Goal: Information Seeking & Learning: Learn about a topic

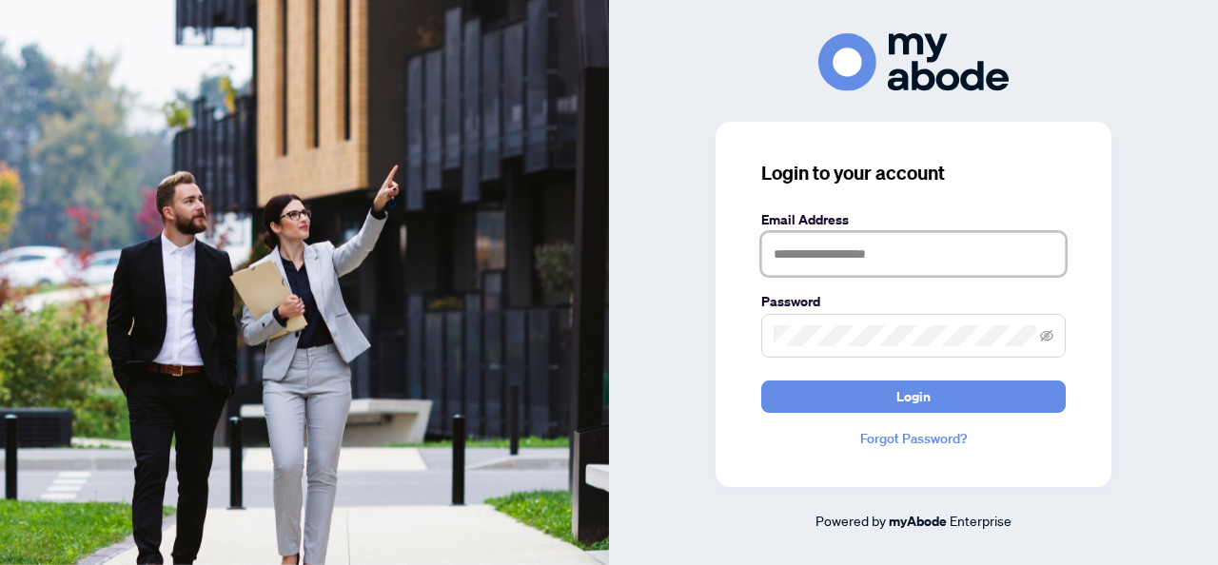
click at [867, 263] on input "text" at bounding box center [913, 254] width 305 height 44
type input "**********"
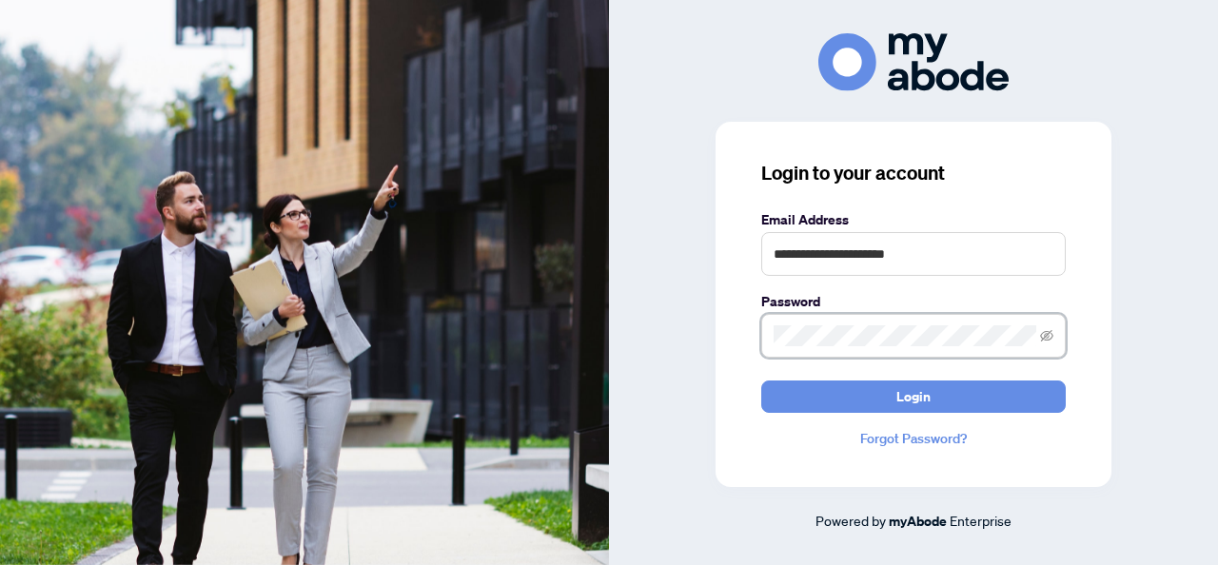
click at [761, 381] on button "Login" at bounding box center [913, 397] width 305 height 32
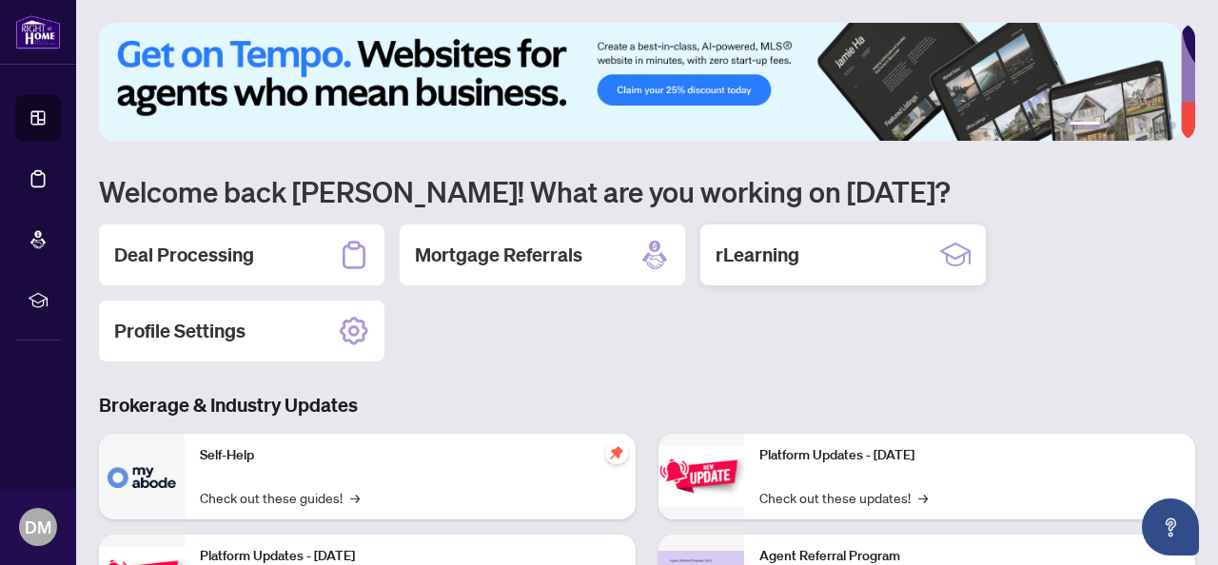
click at [759, 256] on h2 "rLearning" at bounding box center [758, 255] width 84 height 27
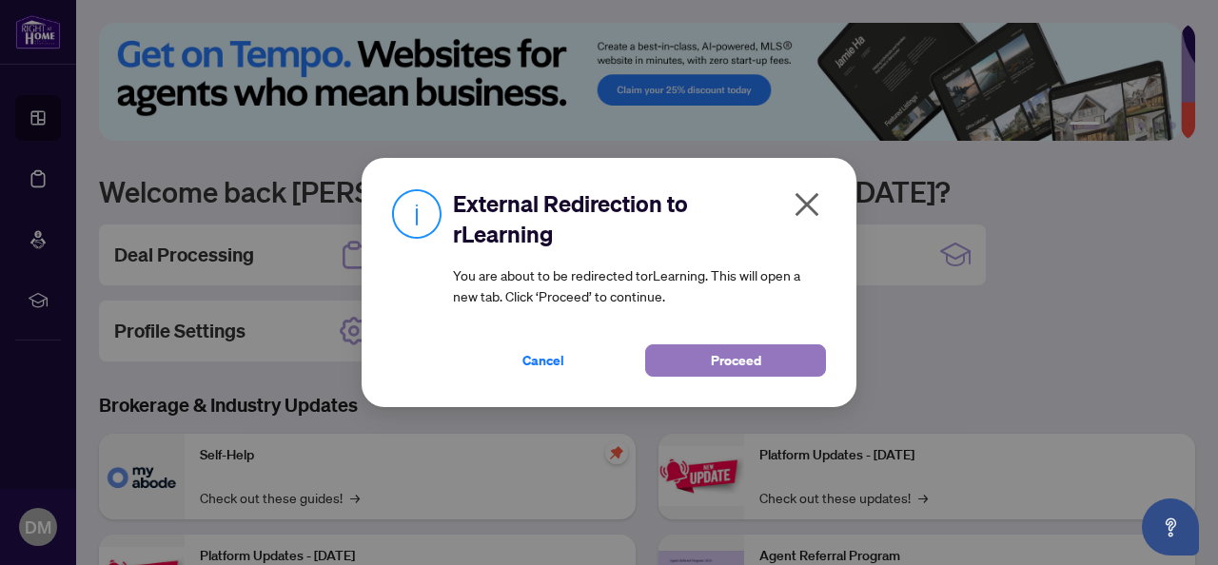
click at [754, 356] on span "Proceed" at bounding box center [736, 360] width 50 height 30
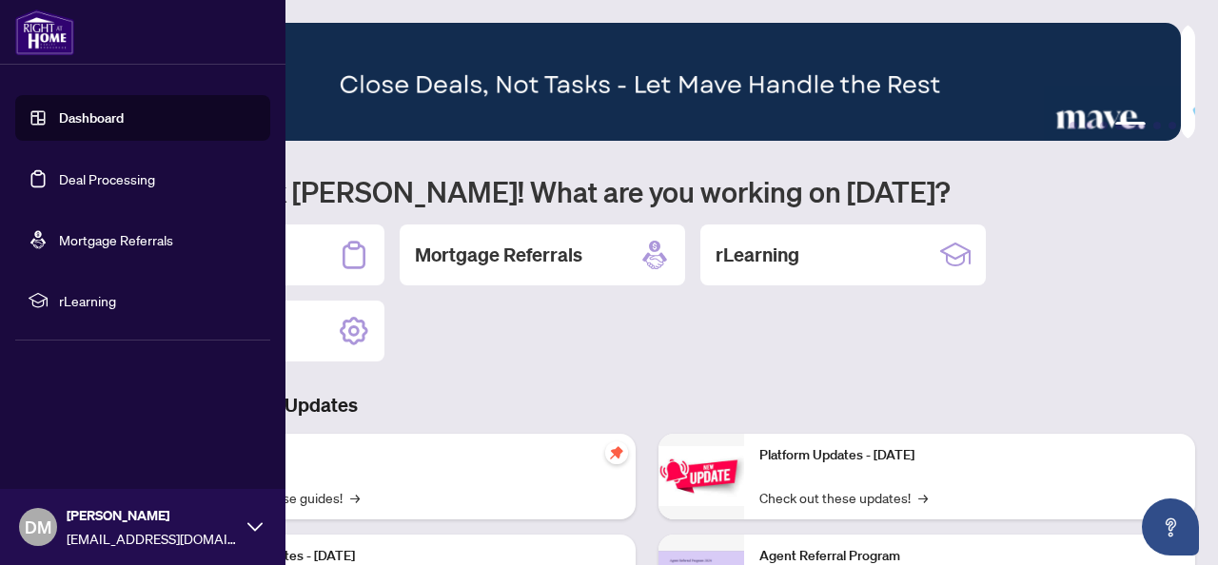
click at [86, 122] on link "Dashboard" at bounding box center [91, 117] width 65 height 17
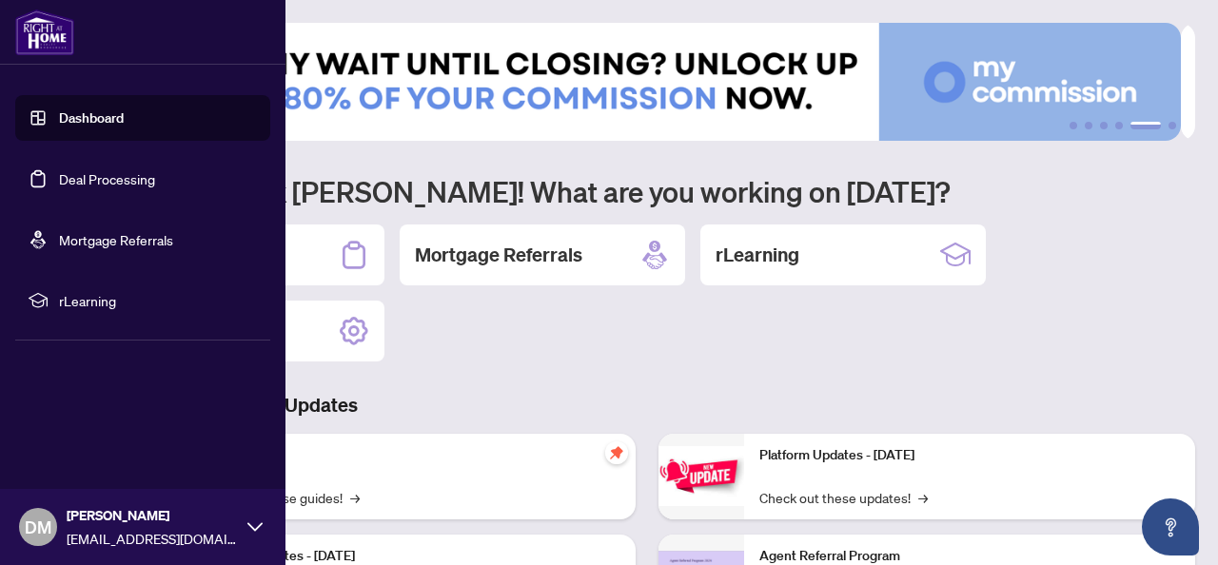
click at [108, 114] on link "Dashboard" at bounding box center [91, 117] width 65 height 17
click at [76, 305] on span "rLearning" at bounding box center [158, 300] width 198 height 21
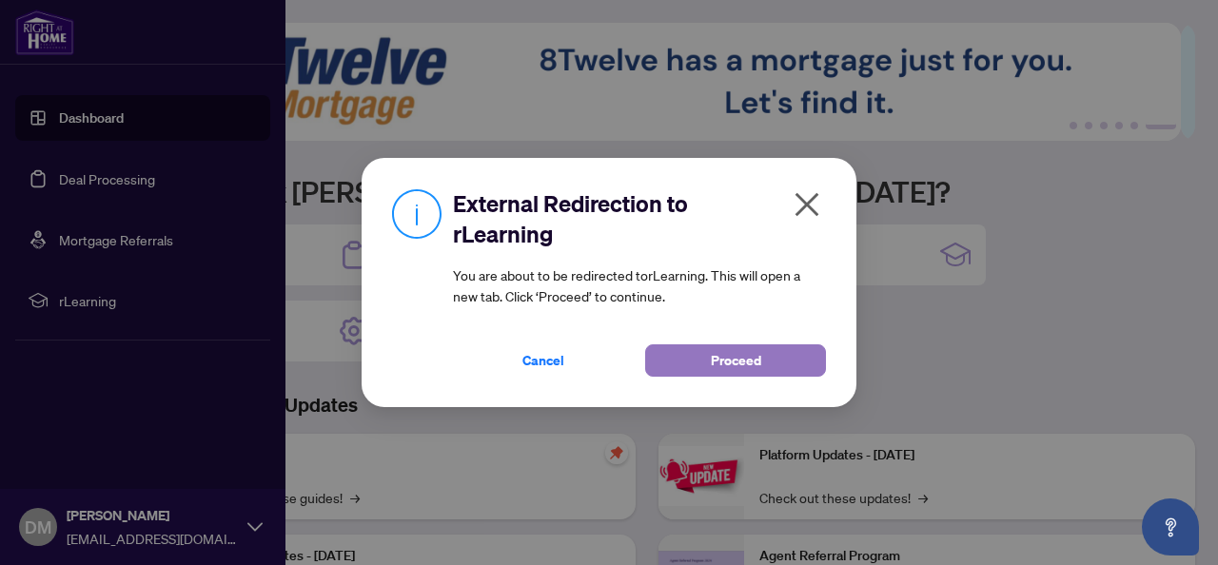
click at [750, 361] on span "Proceed" at bounding box center [736, 360] width 50 height 30
